Goal: Check status: Check status

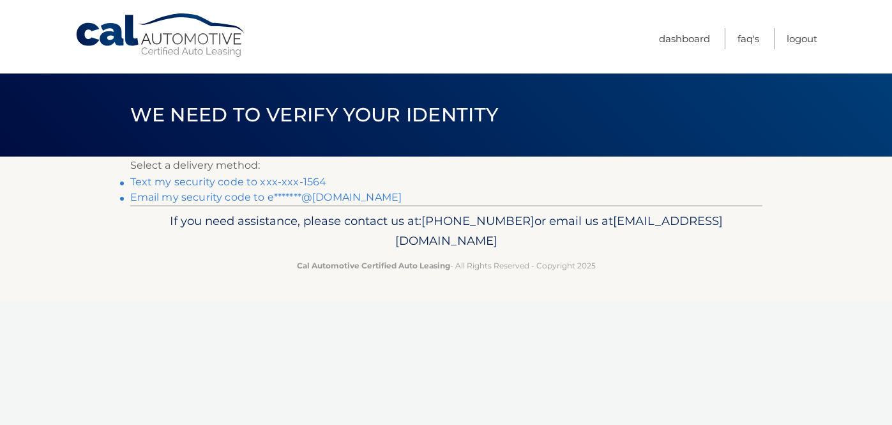
click at [305, 182] on link "Text my security code to xxx-xxx-1564" at bounding box center [228, 182] width 197 height 12
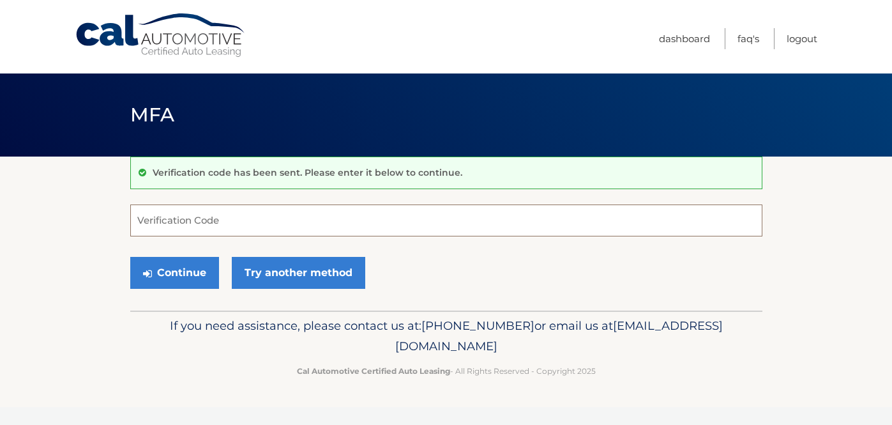
click at [295, 220] on input "Verification Code" at bounding box center [446, 220] width 632 height 32
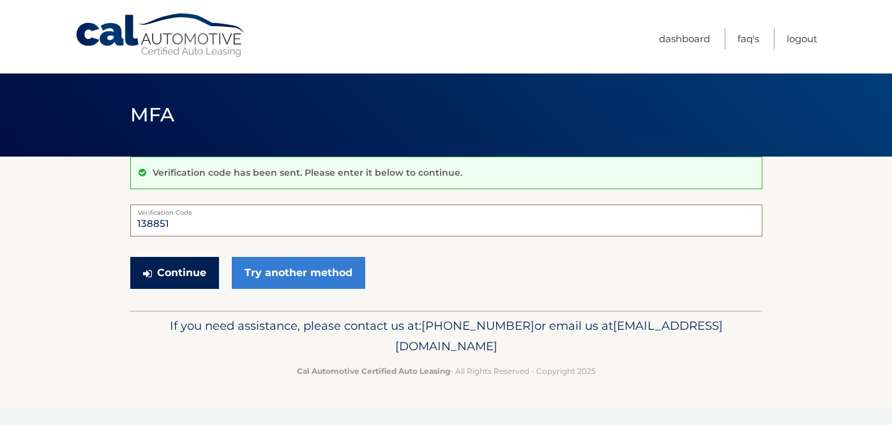
type input "138851"
click at [163, 266] on button "Continue" at bounding box center [174, 273] width 89 height 32
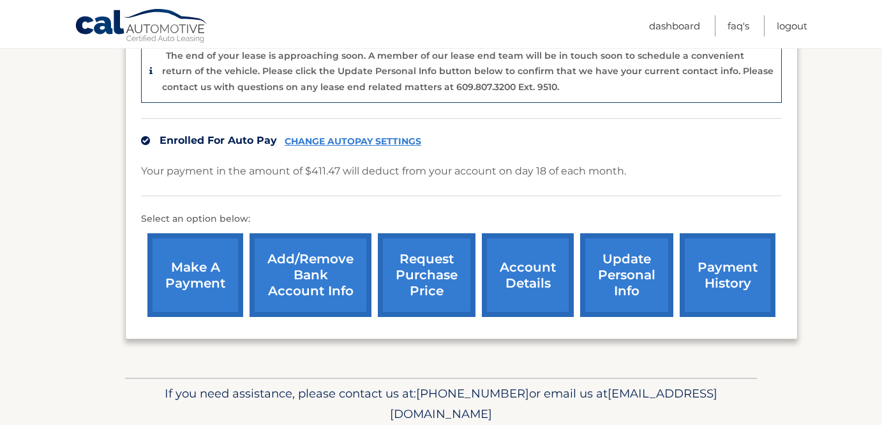
scroll to position [352, 0]
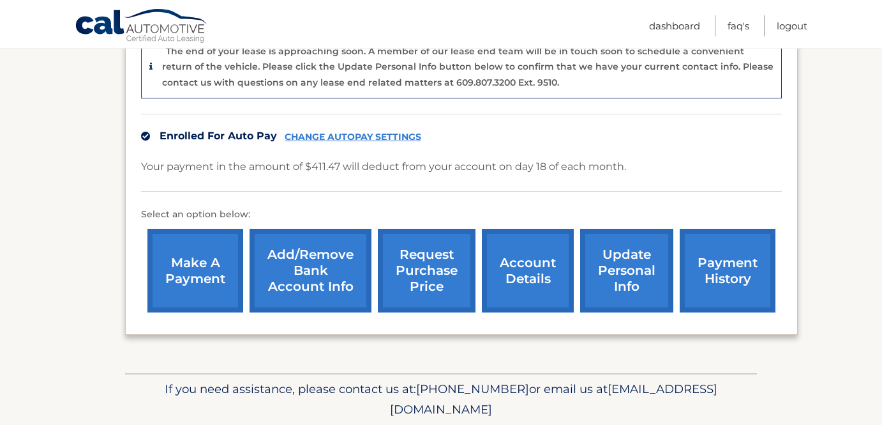
click at [444, 254] on link "request purchase price" at bounding box center [427, 271] width 98 height 84
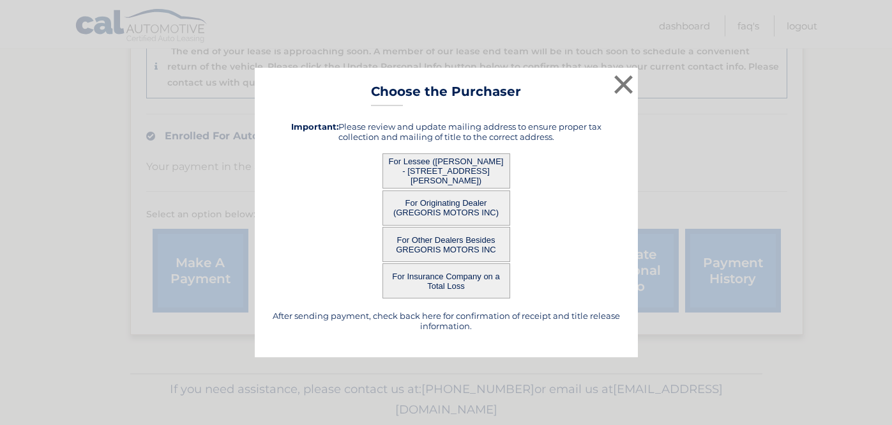
click at [458, 174] on button "For Lessee (EMILY ERRERA - 107 s WALDINGER STREET, , VALLEY STREAM, NY 11580)" at bounding box center [446, 170] width 128 height 35
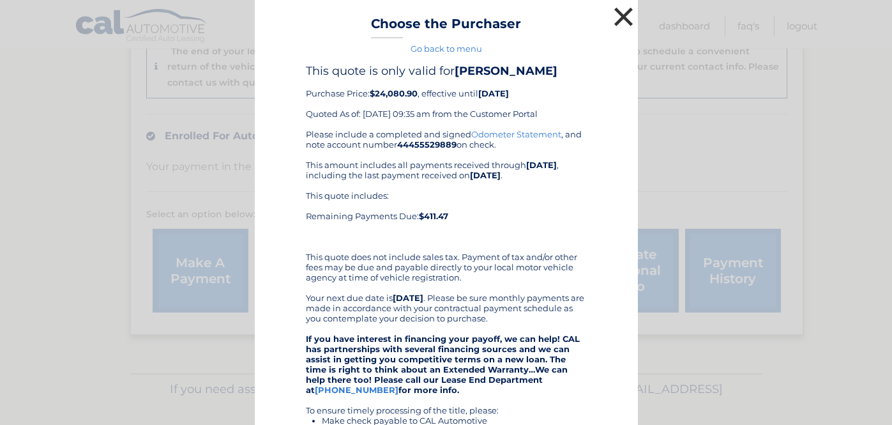
click at [620, 11] on button "×" at bounding box center [624, 17] width 26 height 26
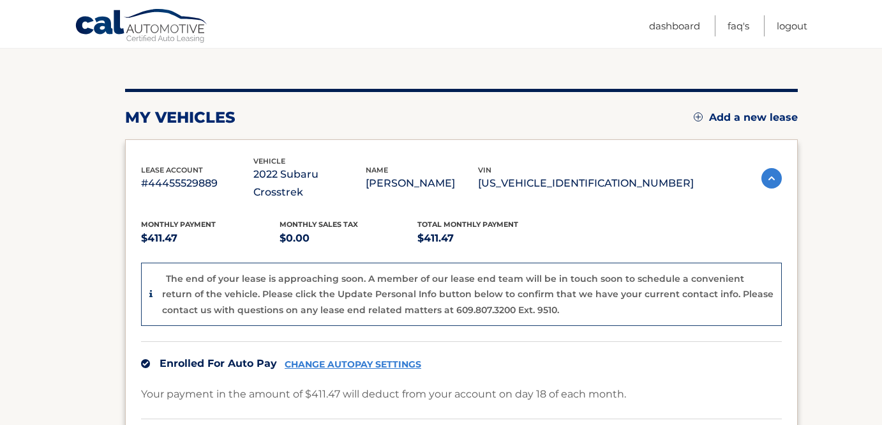
scroll to position [115, 0]
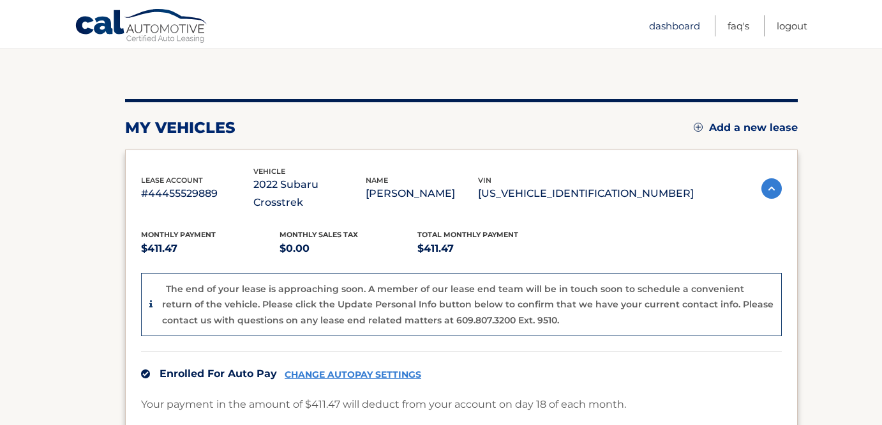
click at [674, 30] on link "Dashboard" at bounding box center [674, 25] width 51 height 21
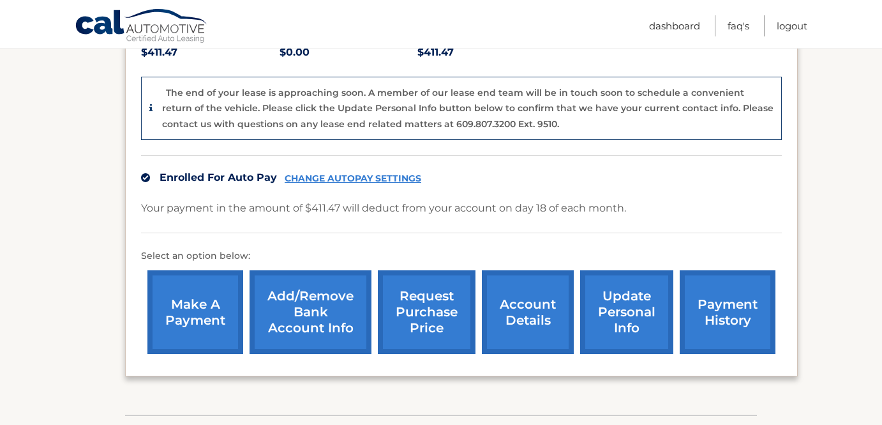
scroll to position [379, 0]
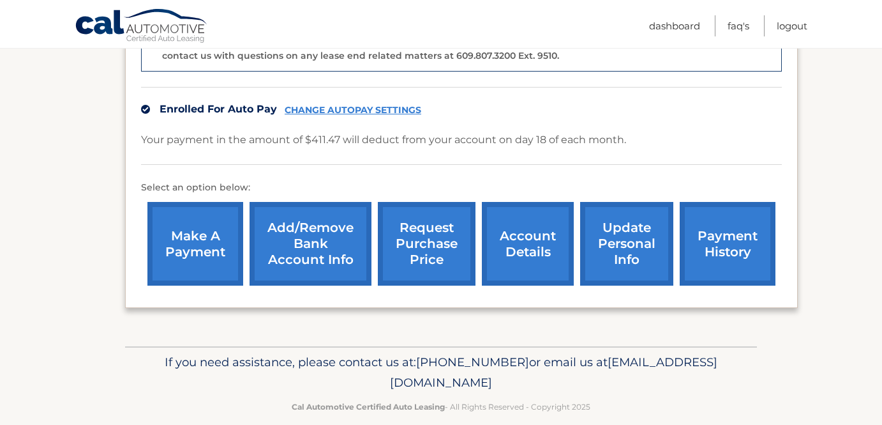
click at [497, 219] on link "account details" at bounding box center [528, 244] width 92 height 84
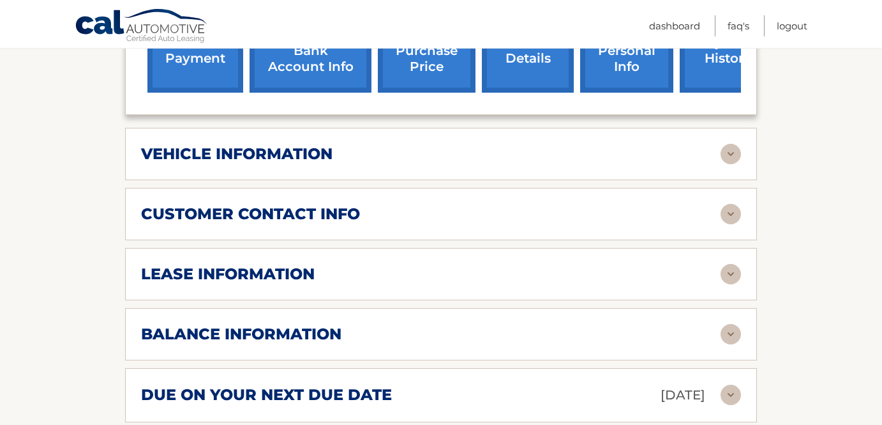
scroll to position [532, 0]
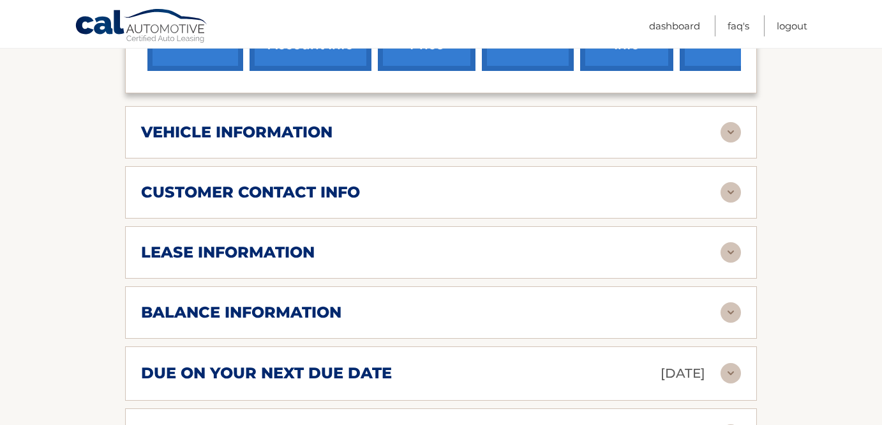
click at [726, 242] on img at bounding box center [731, 252] width 20 height 20
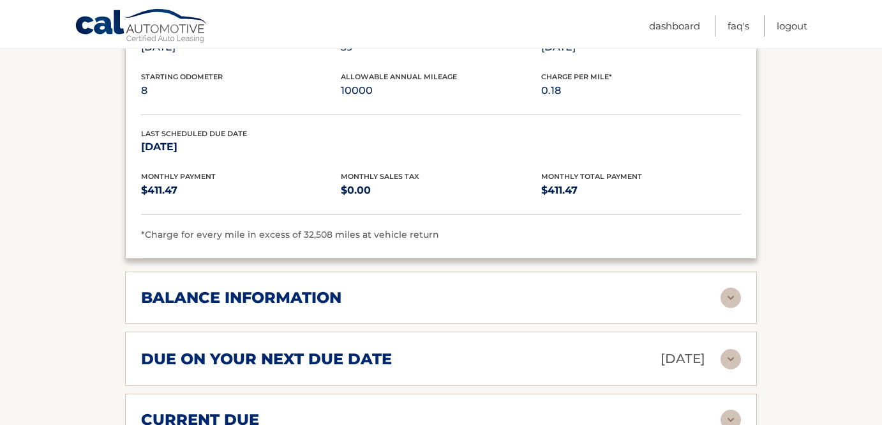
scroll to position [809, 0]
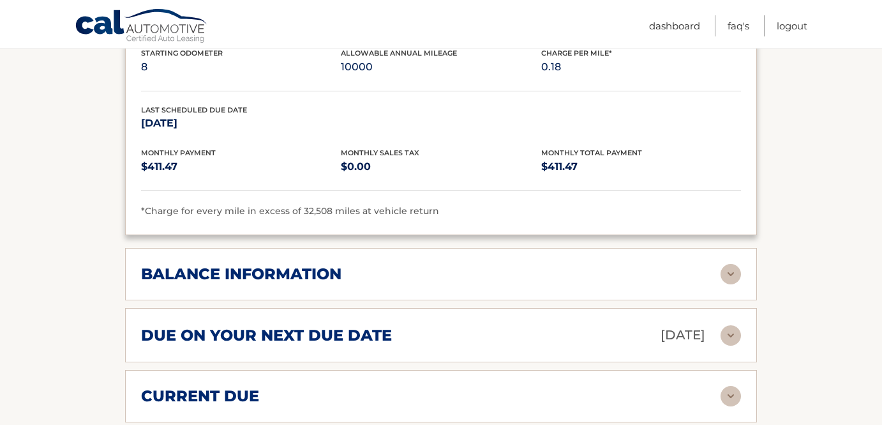
click at [732, 264] on img at bounding box center [731, 274] width 20 height 20
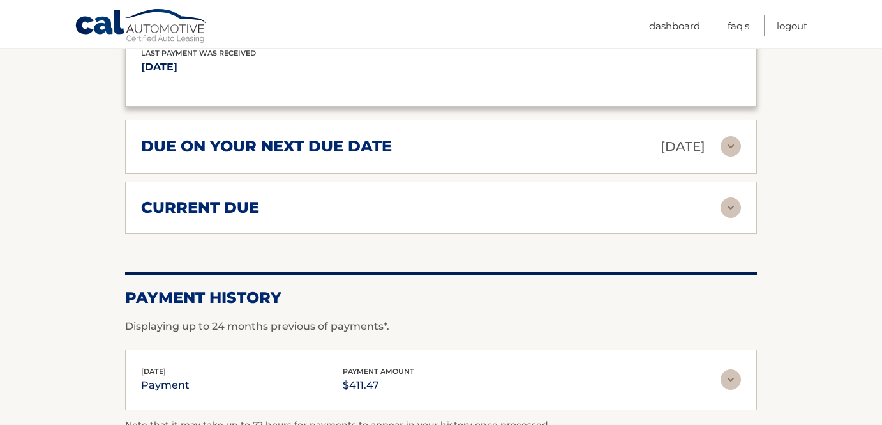
scroll to position [1258, 0]
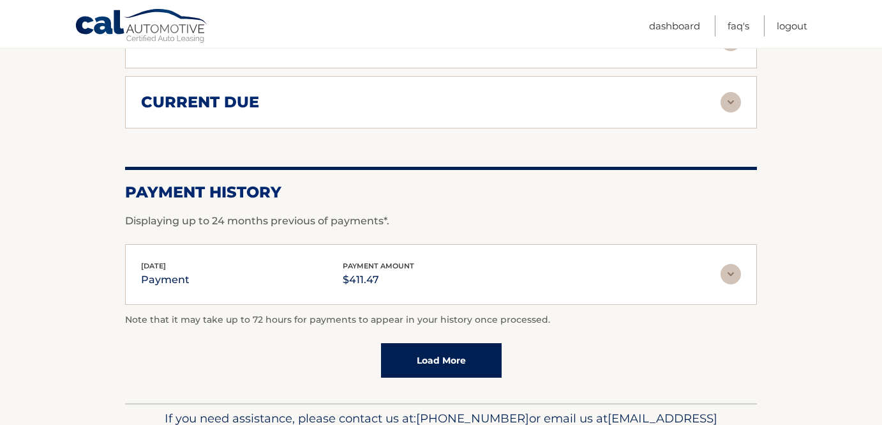
click at [432, 343] on link "Load More" at bounding box center [441, 360] width 121 height 34
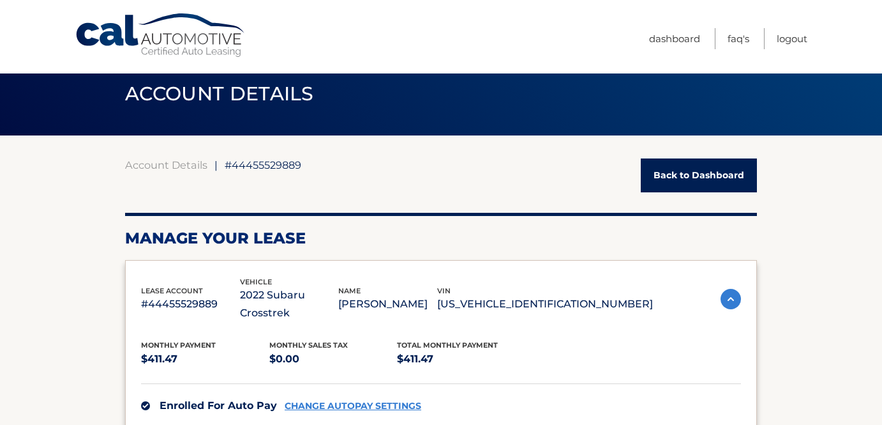
scroll to position [0, 0]
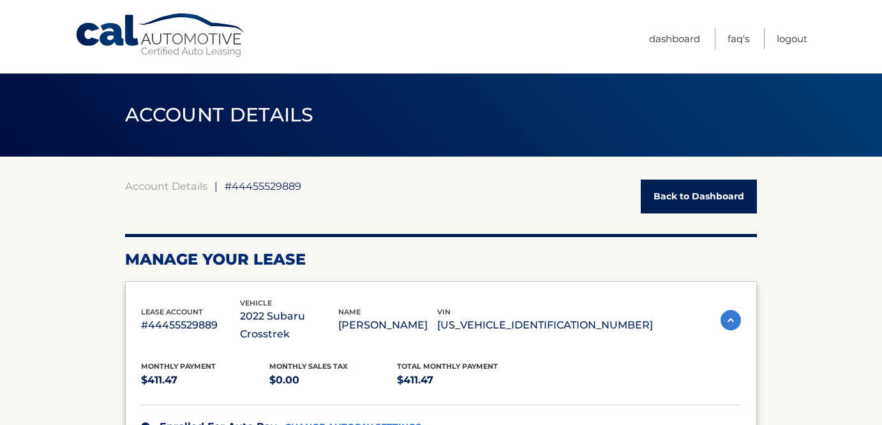
click at [733, 190] on link "Back to Dashboard" at bounding box center [699, 196] width 116 height 34
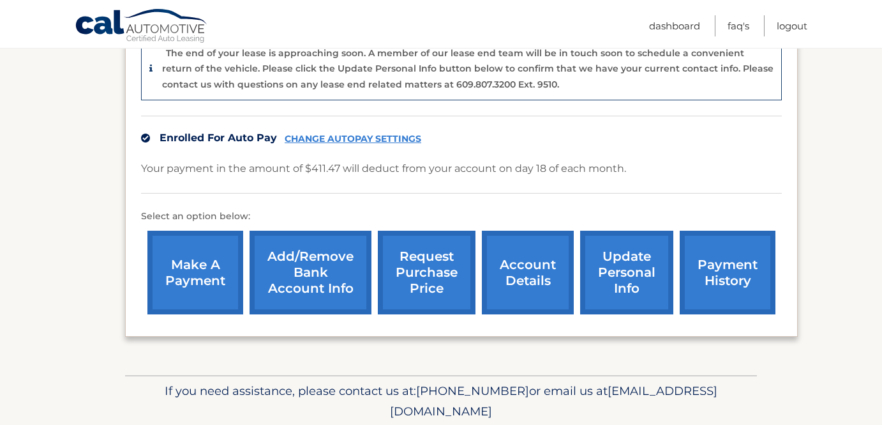
scroll to position [379, 0]
